Goal: Task Accomplishment & Management: Manage account settings

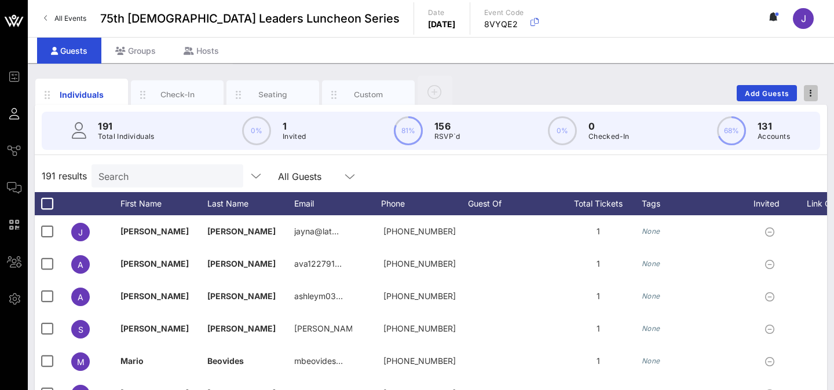
click at [597, 90] on span "button" at bounding box center [811, 93] width 14 height 8
click at [597, 114] on div "Export To CSV" at bounding box center [790, 112] width 56 height 9
click at [55, 15] on span "All Events" at bounding box center [70, 18] width 32 height 9
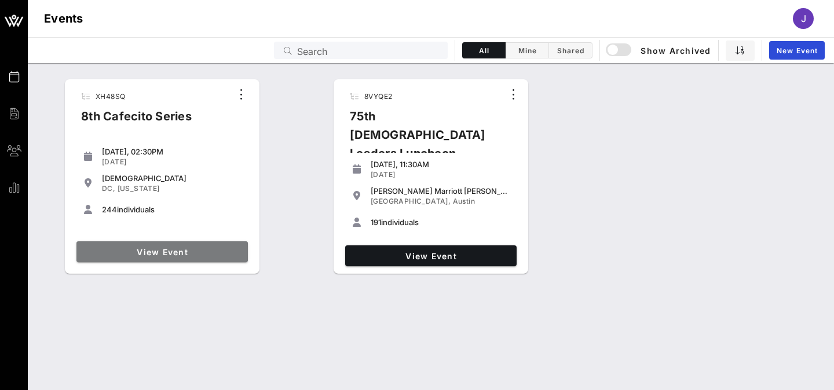
click at [164, 249] on span "View Event" at bounding box center [162, 252] width 162 height 10
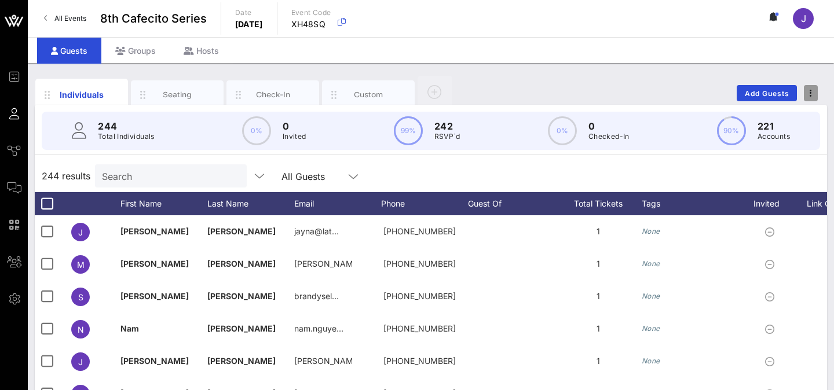
click at [649, 88] on button "button" at bounding box center [811, 93] width 14 height 16
click at [649, 111] on div "Export To CSV" at bounding box center [790, 112] width 56 height 9
